Goal: Transaction & Acquisition: Purchase product/service

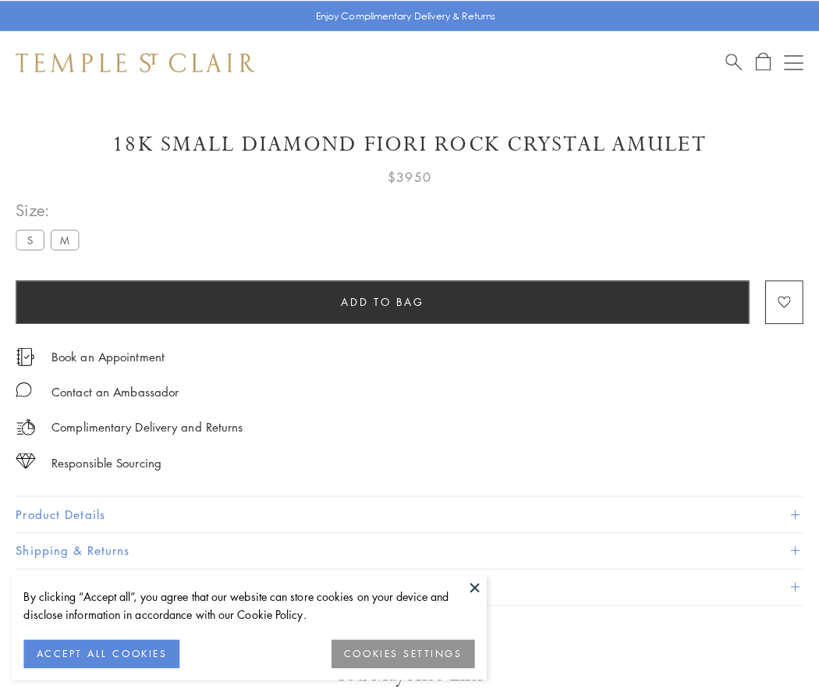
scroll to position [92, 0]
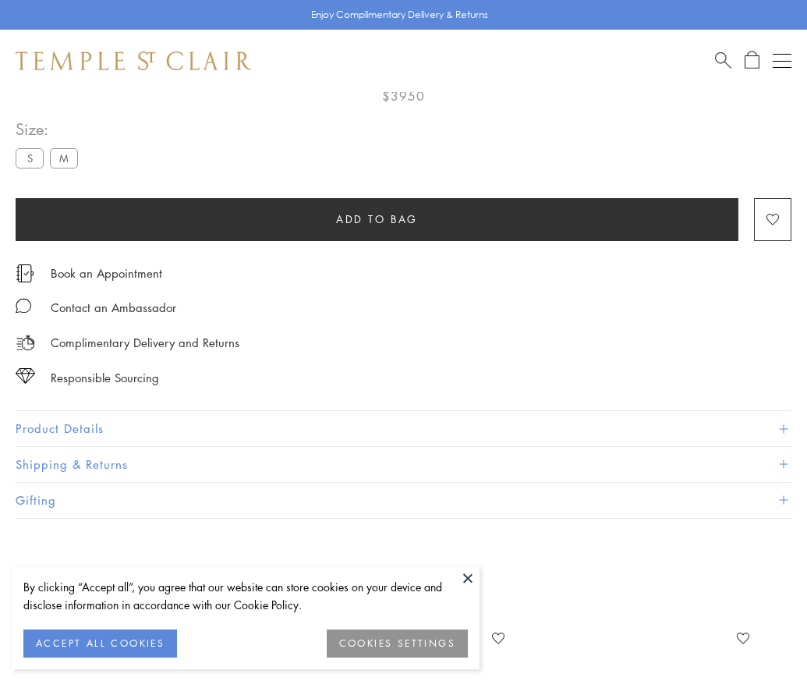
click at [377, 218] on span "Add to bag" at bounding box center [377, 219] width 82 height 17
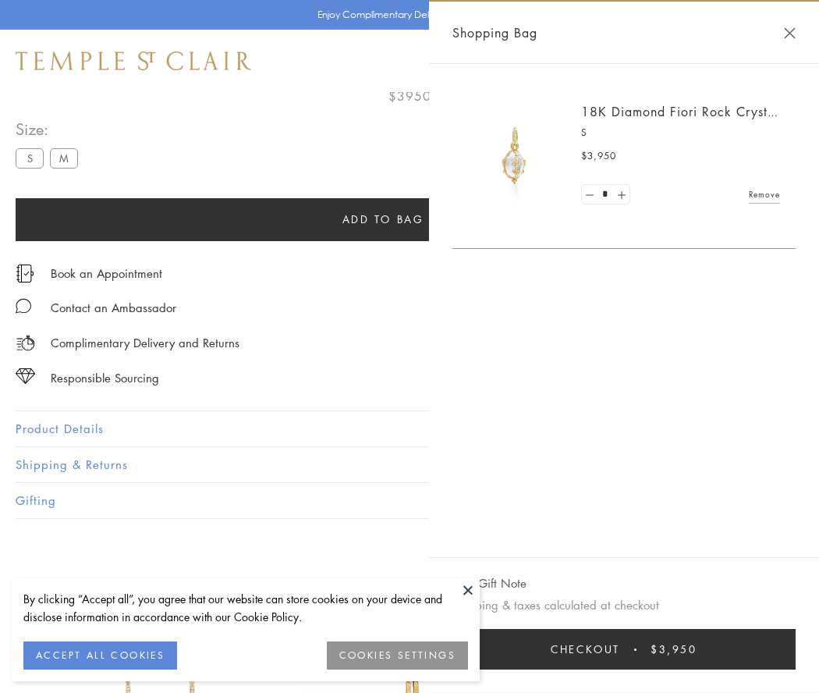
click at [634, 649] on button "Checkout $3,950" at bounding box center [623, 649] width 343 height 41
